Goal: Task Accomplishment & Management: Manage account settings

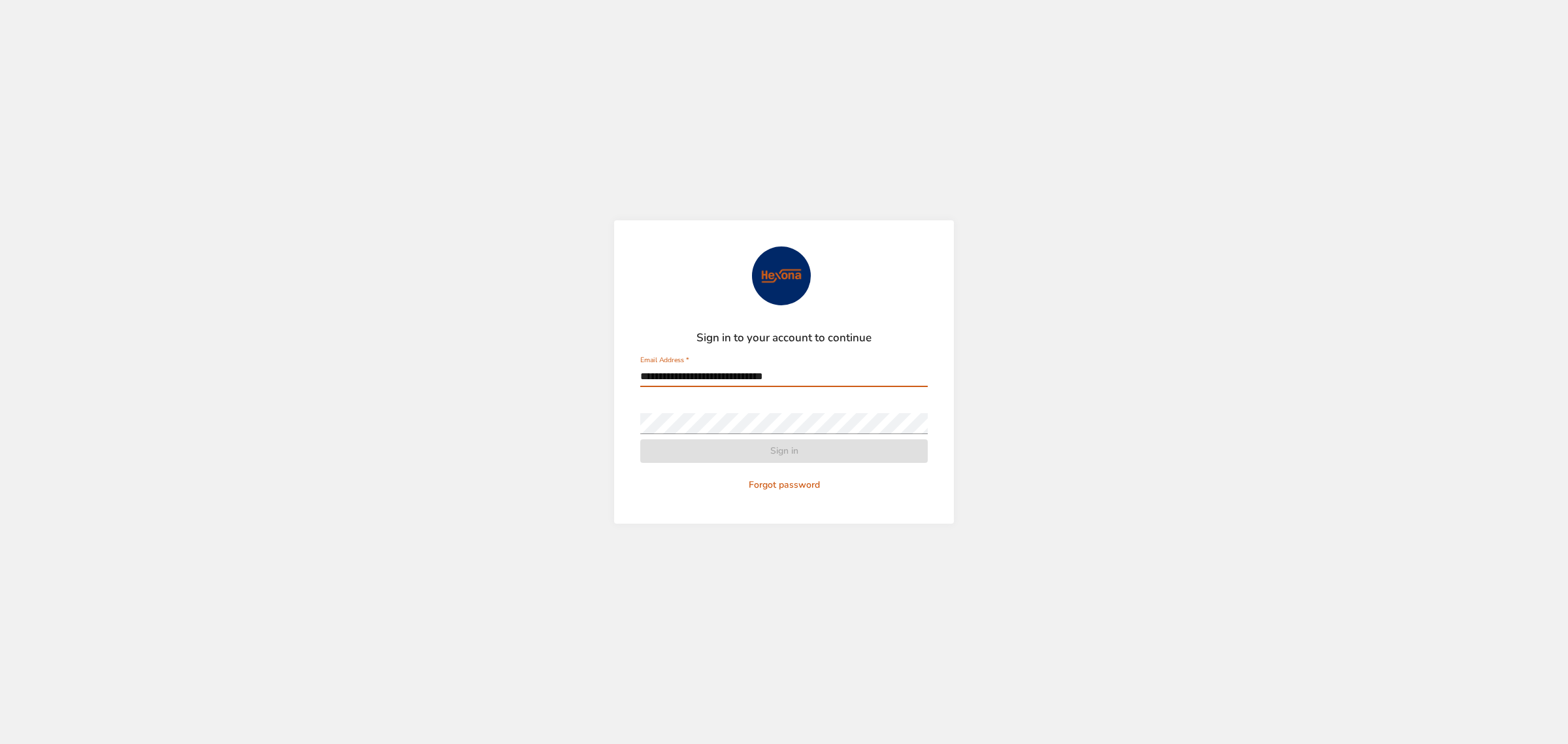
type input "**********"
click at [756, 446] on span "Sign in" at bounding box center [784, 450] width 267 height 16
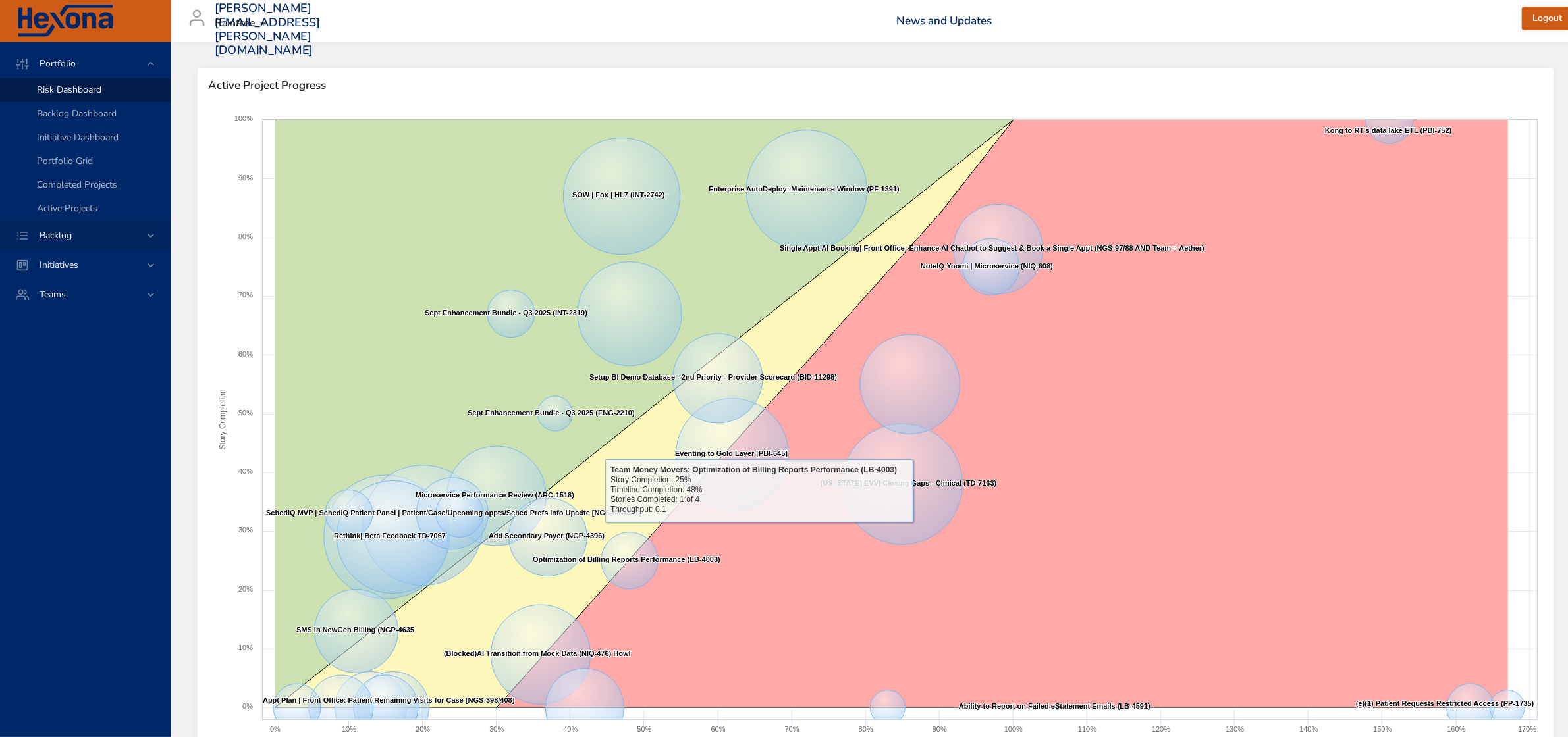
click at [145, 234] on icon at bounding box center [151, 236] width 13 height 13
click at [64, 121] on span "Backlog Details" at bounding box center [68, 119] width 64 height 13
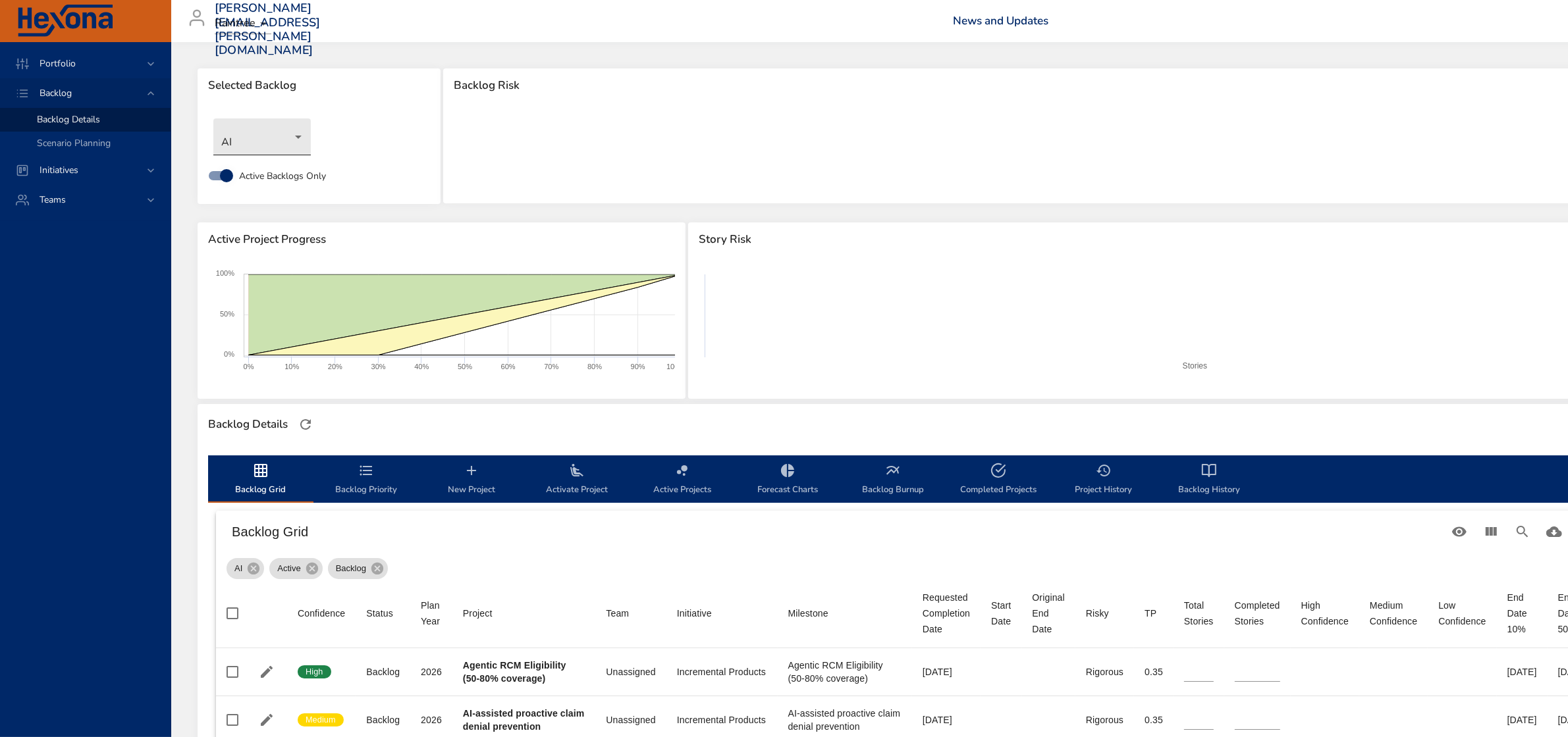
click at [290, 144] on body "Portfolio Backlog Backlog Details Scenario Planning Initiatives Teams [PERSON_N…" at bounding box center [784, 368] width 1568 height 737
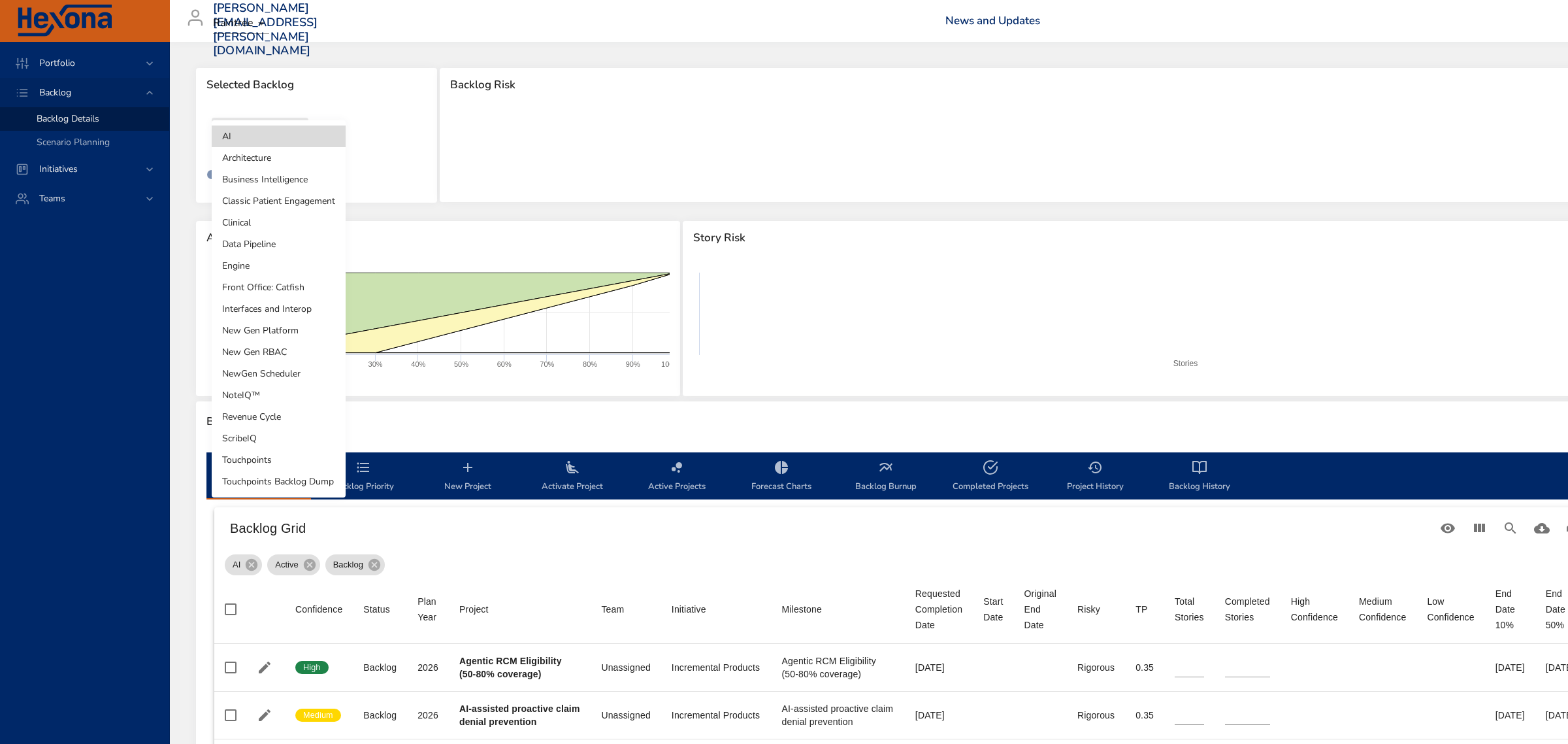
click at [256, 418] on li "Revenue Cycle" at bounding box center [278, 416] width 134 height 22
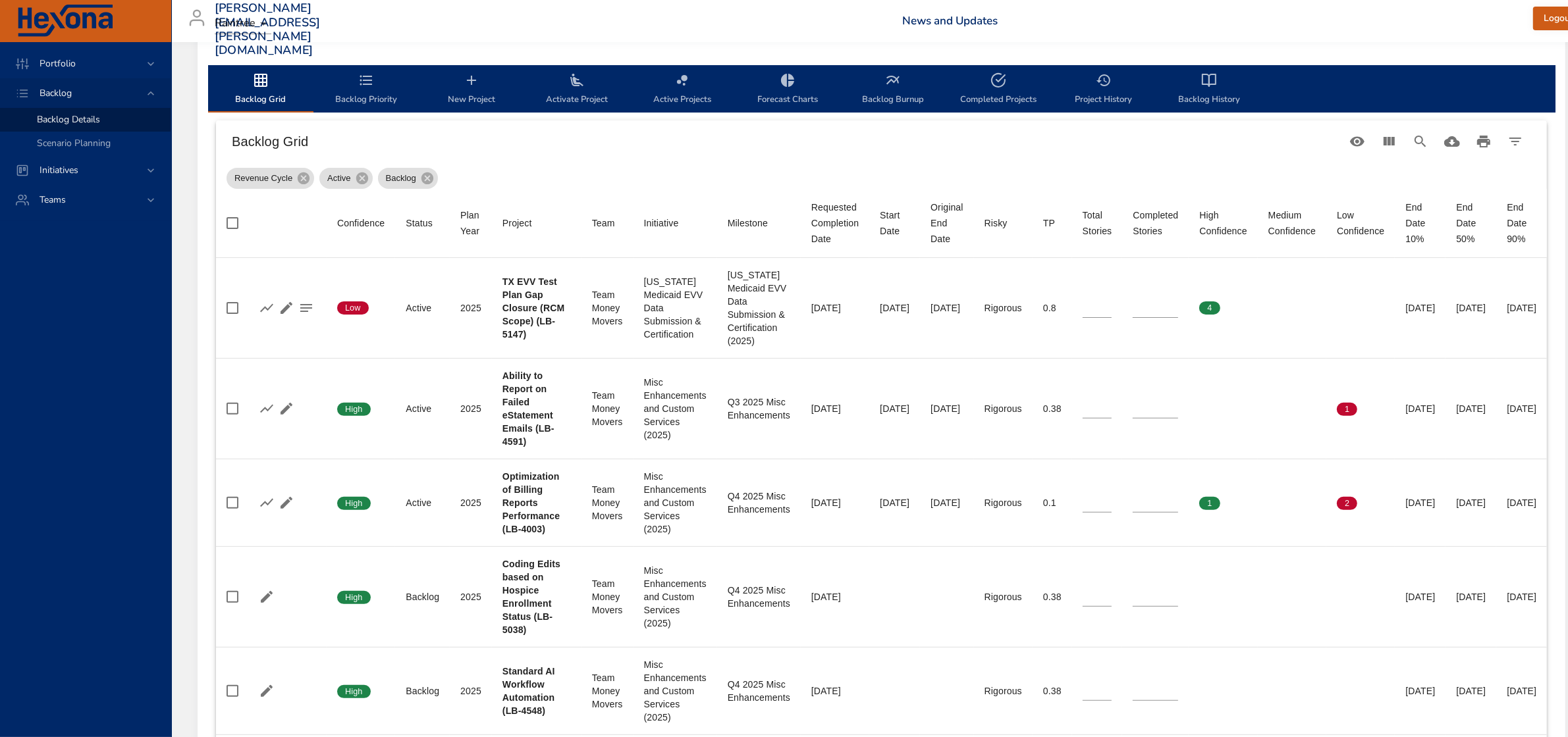
scroll to position [411, 0]
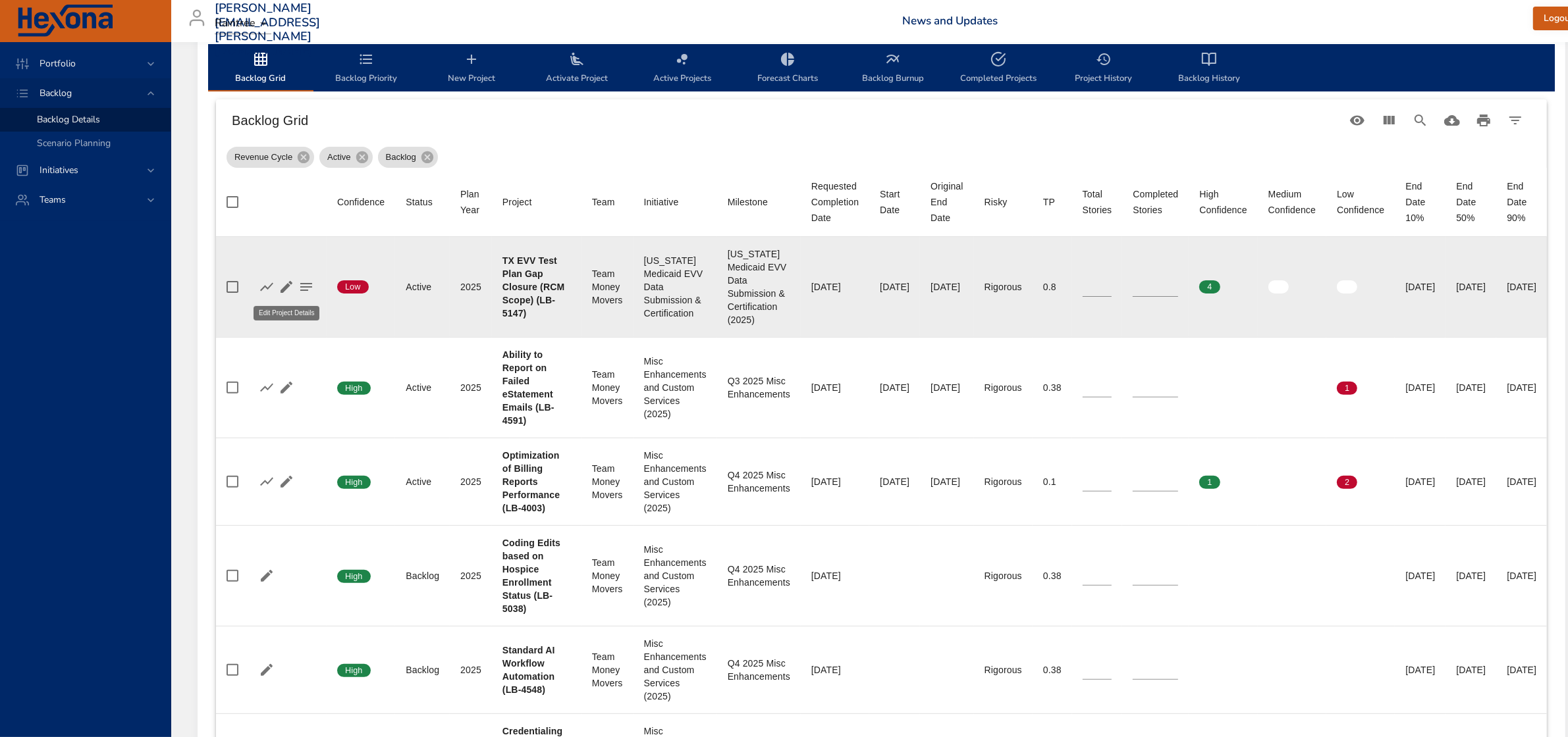
click at [285, 283] on icon "button" at bounding box center [286, 287] width 15 height 15
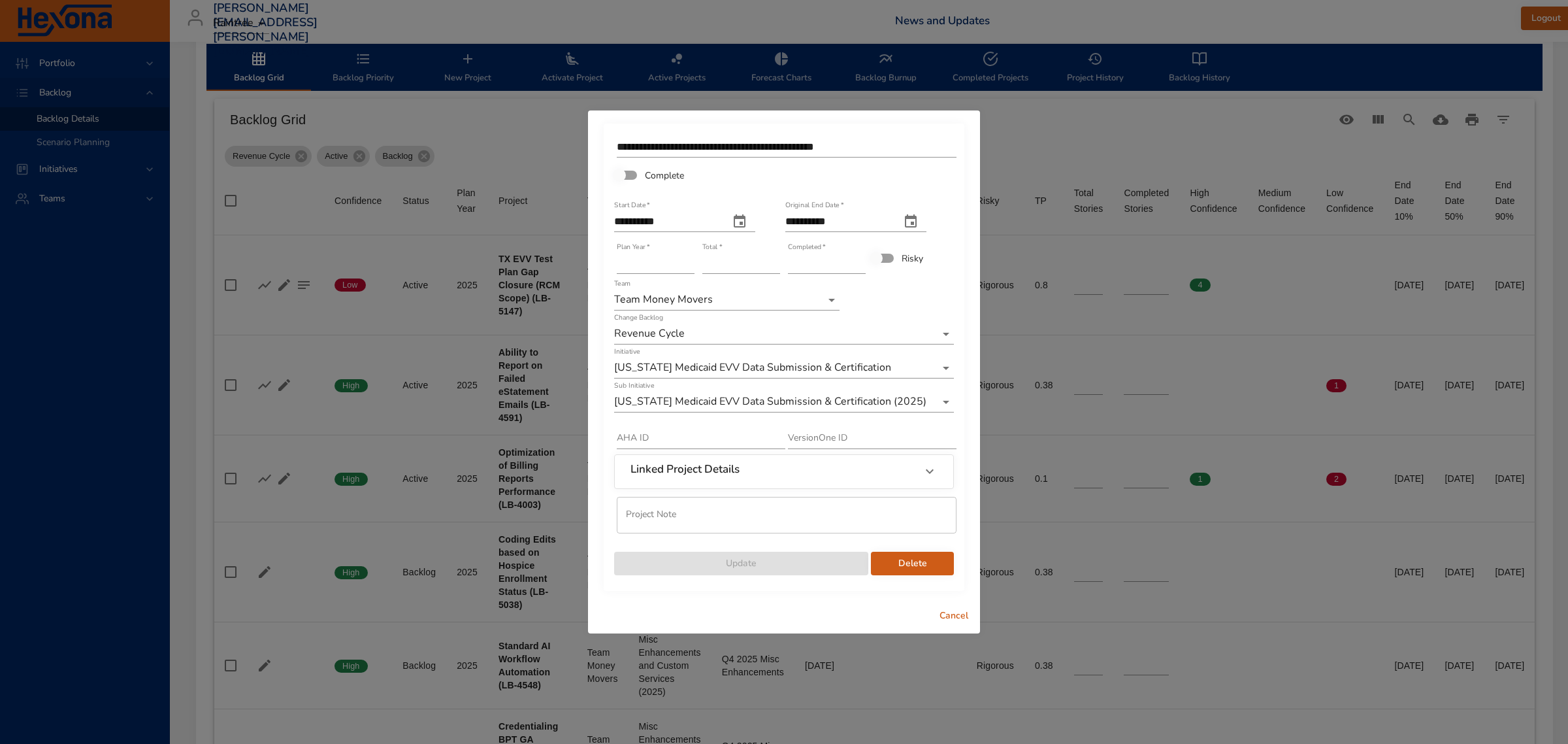
type input "*"
click at [860, 256] on input "*" at bounding box center [826, 263] width 77 height 21
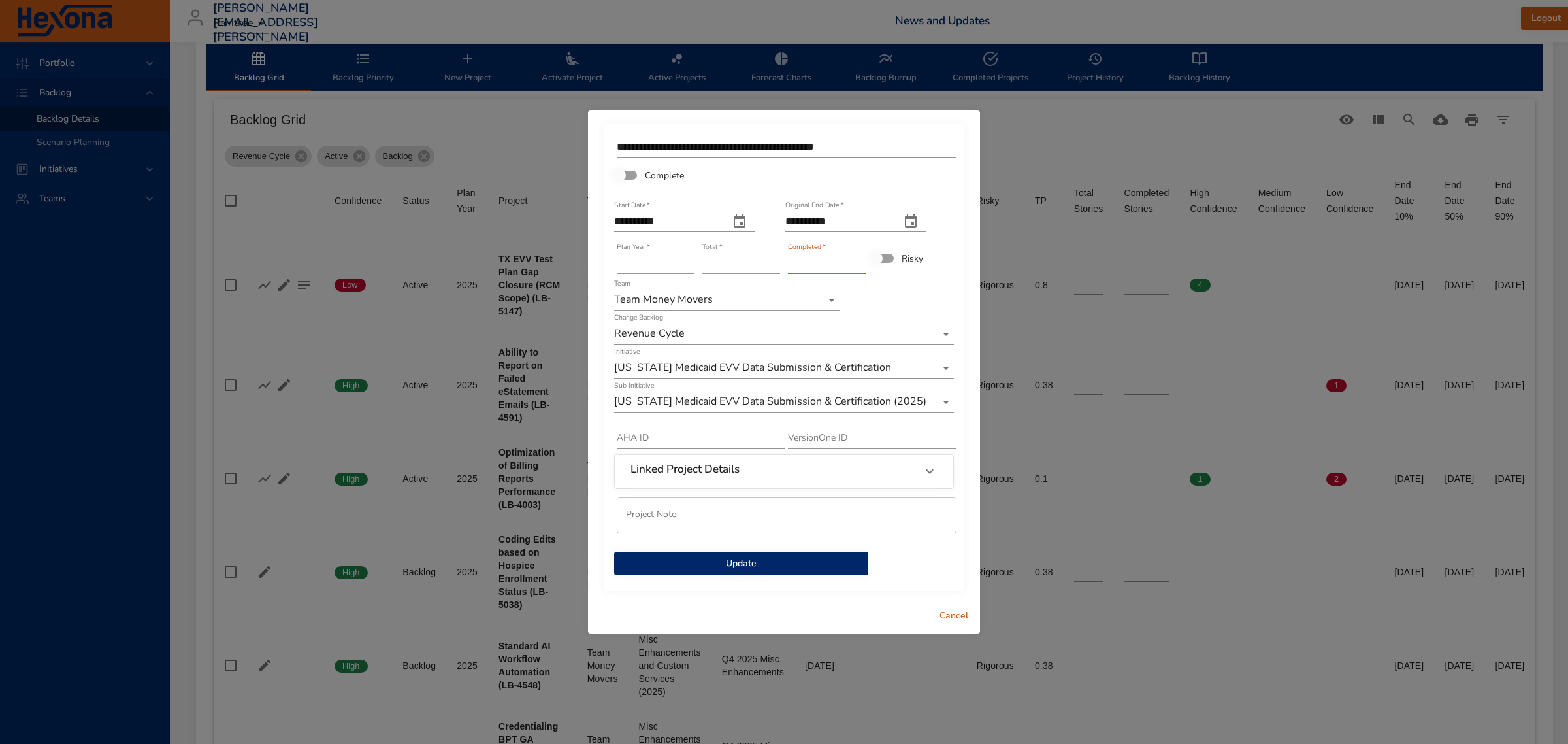
click at [736, 566] on span "Update" at bounding box center [741, 563] width 233 height 16
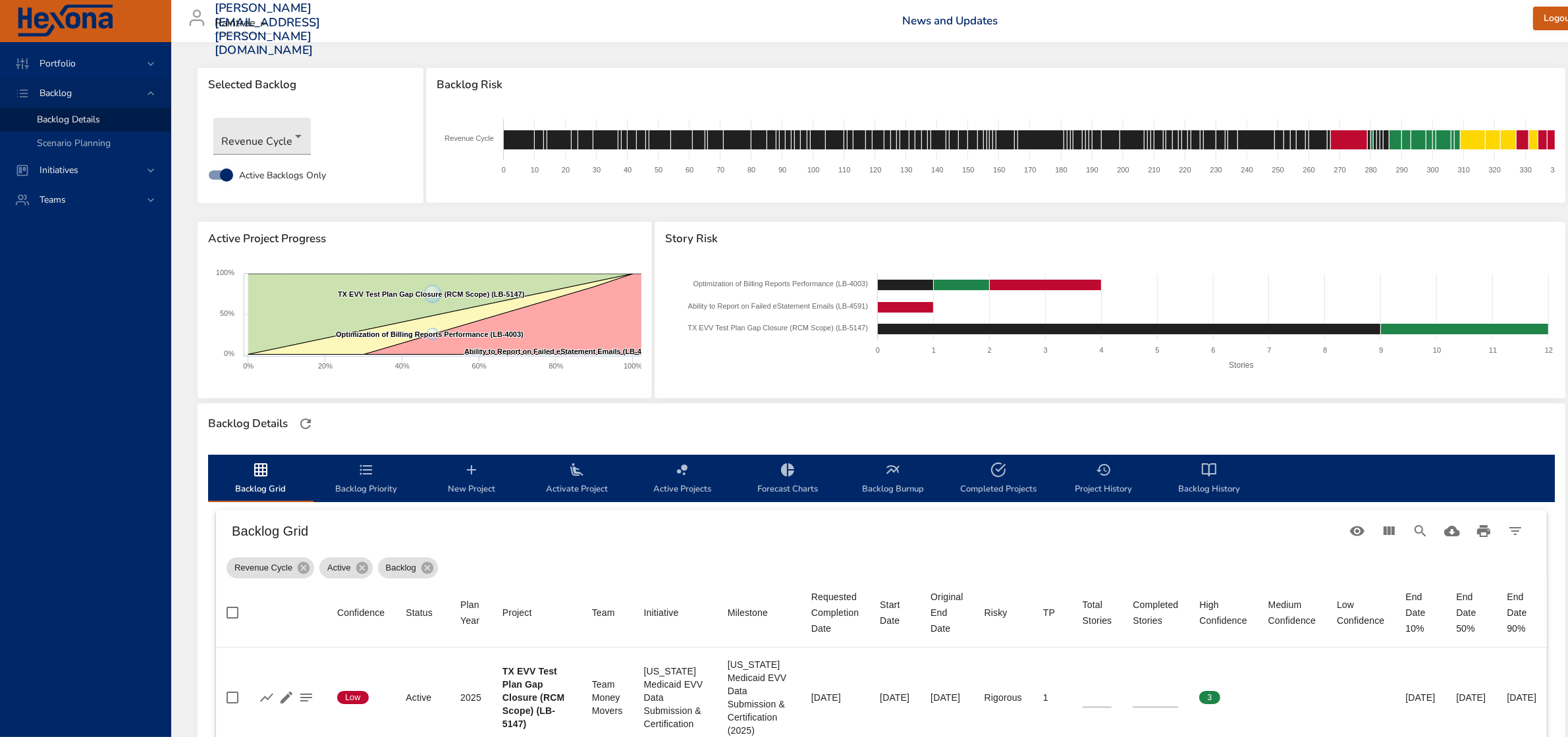
scroll to position [0, 0]
